Goal: Transaction & Acquisition: Book appointment/travel/reservation

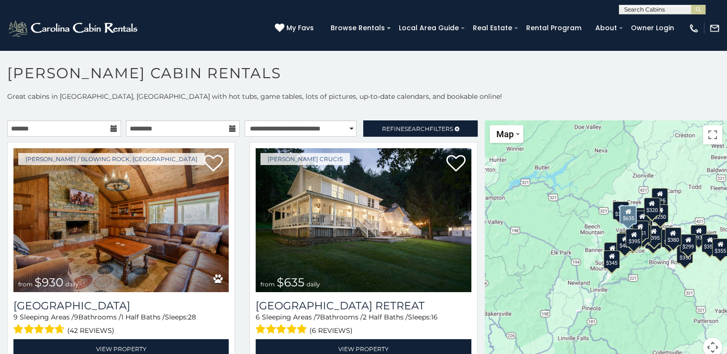
scroll to position [5, 0]
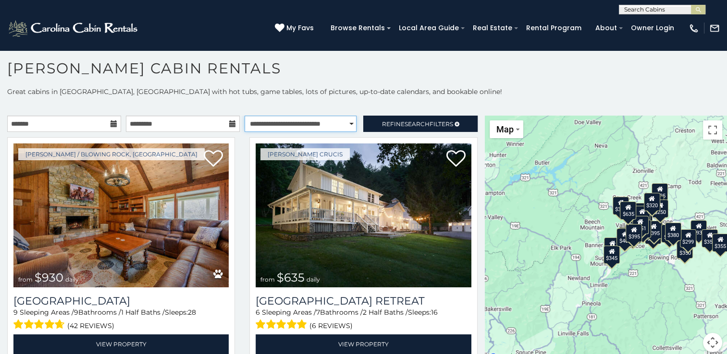
click at [344, 121] on select "**********" at bounding box center [300, 124] width 112 height 16
click at [244, 116] on select "**********" at bounding box center [300, 124] width 112 height 16
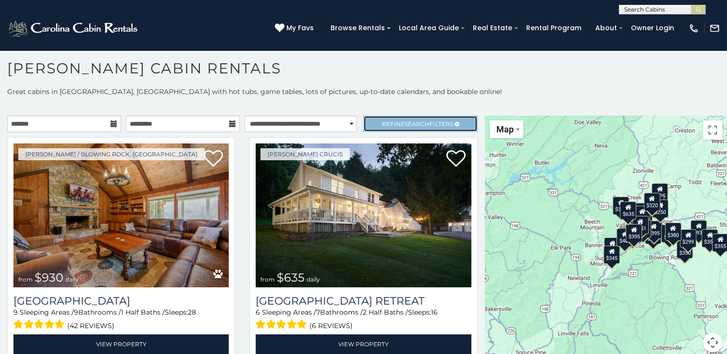
click at [404, 125] on span "Search" at bounding box center [416, 124] width 25 height 7
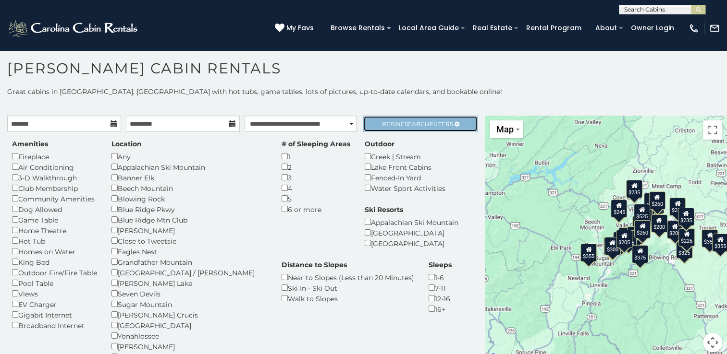
click at [405, 121] on span "Search" at bounding box center [416, 124] width 25 height 7
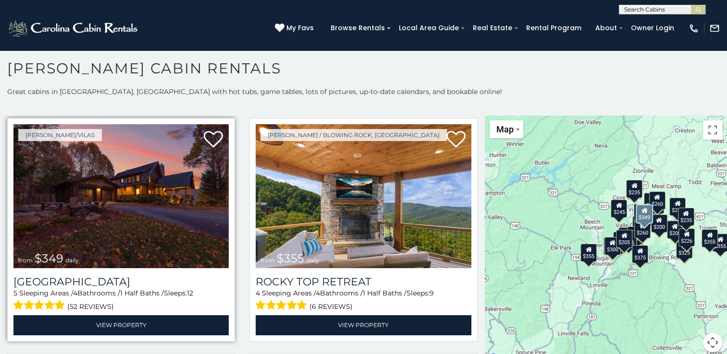
scroll to position [26, 0]
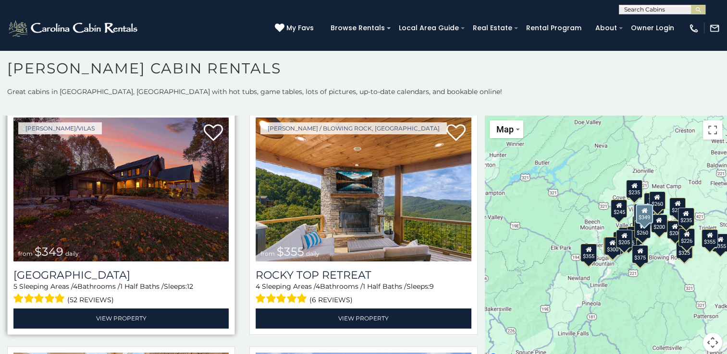
click at [153, 196] on img at bounding box center [120, 190] width 215 height 144
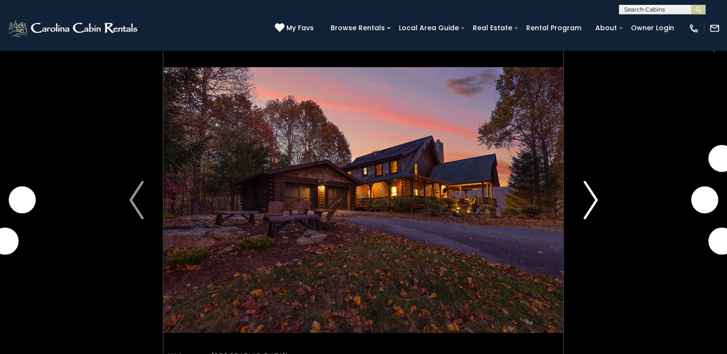
click at [593, 195] on img "Next" at bounding box center [590, 200] width 14 height 38
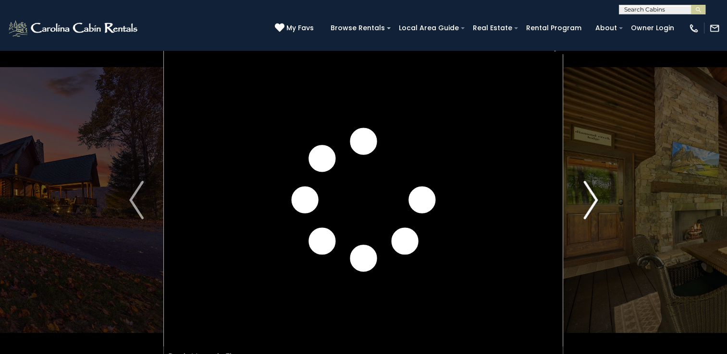
click at [593, 195] on img "Next" at bounding box center [590, 200] width 14 height 38
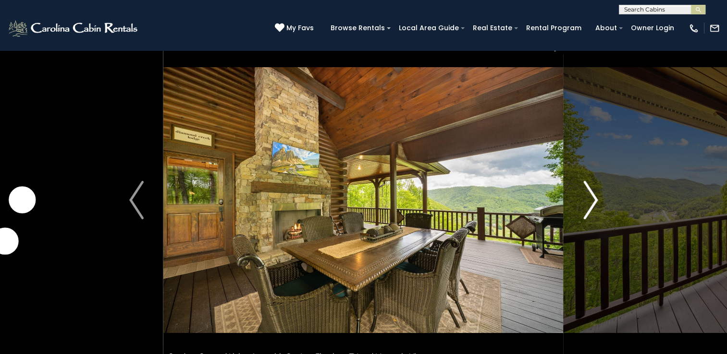
click at [593, 195] on img "Next" at bounding box center [590, 200] width 14 height 38
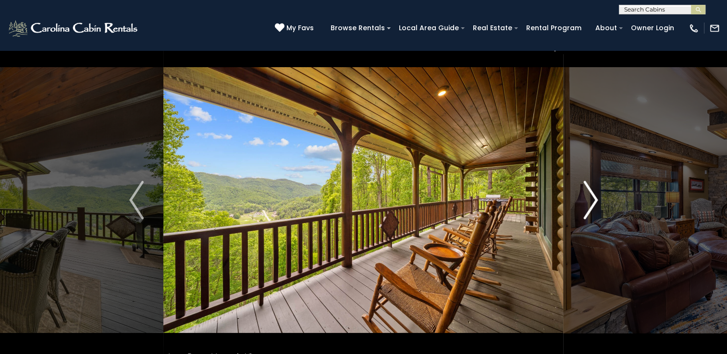
click at [593, 195] on img "Next" at bounding box center [590, 200] width 14 height 38
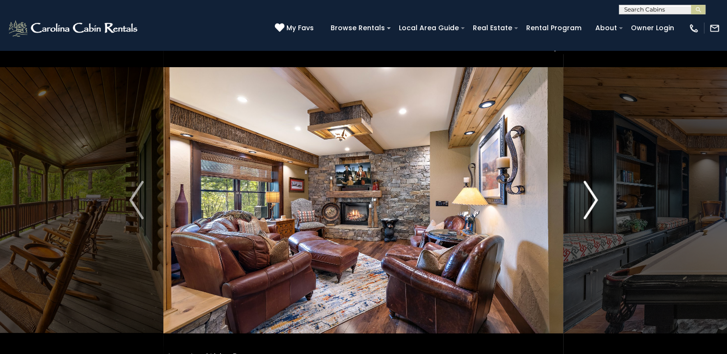
click at [593, 195] on img "Next" at bounding box center [590, 200] width 14 height 38
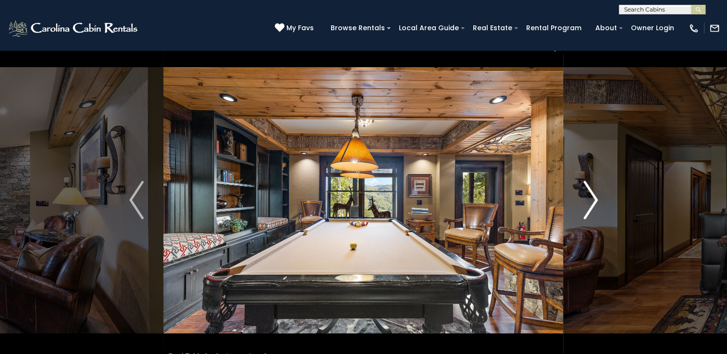
click at [593, 195] on img "Next" at bounding box center [590, 200] width 14 height 38
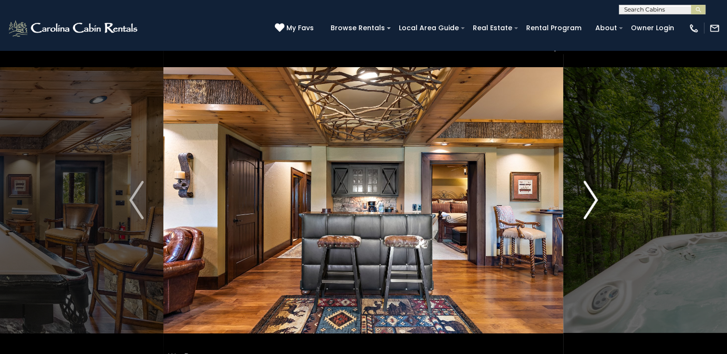
click at [593, 195] on img "Next" at bounding box center [590, 200] width 14 height 38
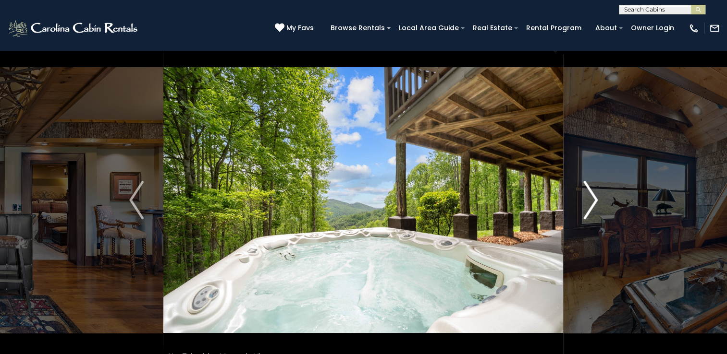
click at [593, 195] on img "Next" at bounding box center [590, 200] width 14 height 38
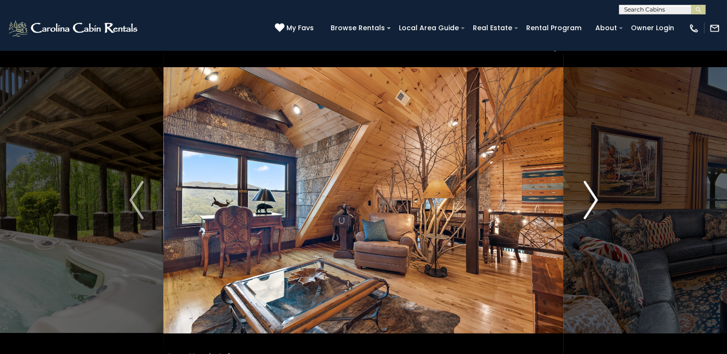
click at [593, 195] on img "Next" at bounding box center [590, 200] width 14 height 38
